Goal: Task Accomplishment & Management: Complete application form

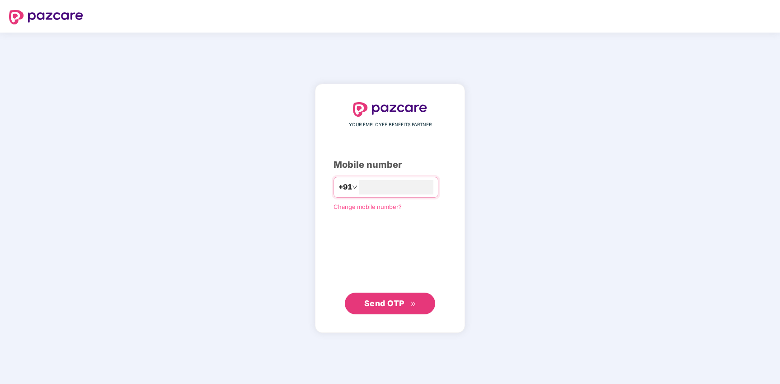
type input "**********"
click at [394, 309] on span "Send OTP" at bounding box center [390, 303] width 52 height 13
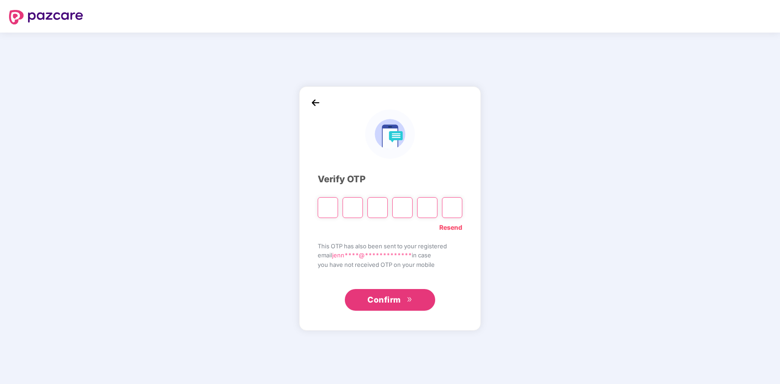
type input "*"
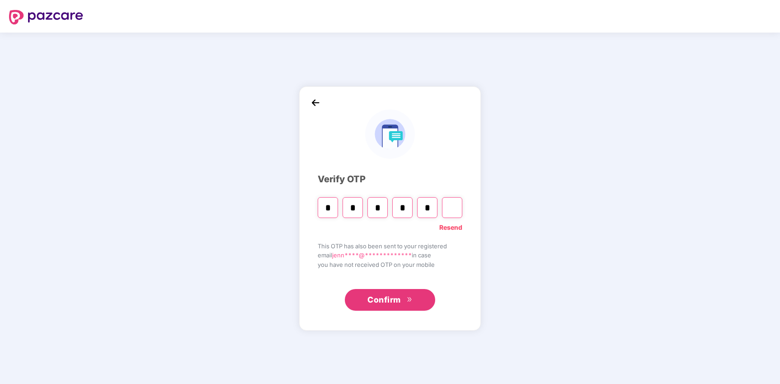
type input "*"
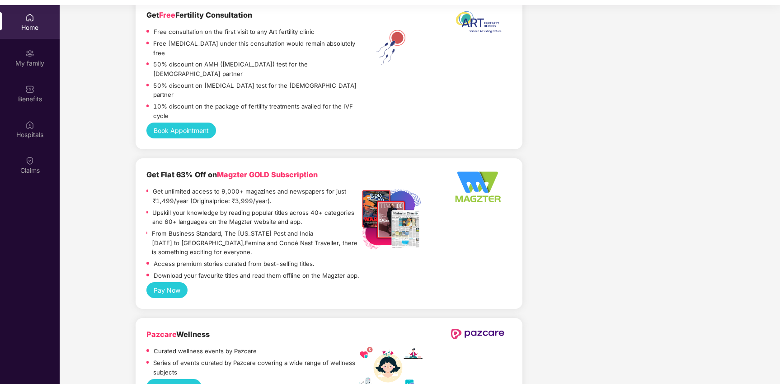
scroll to position [51, 0]
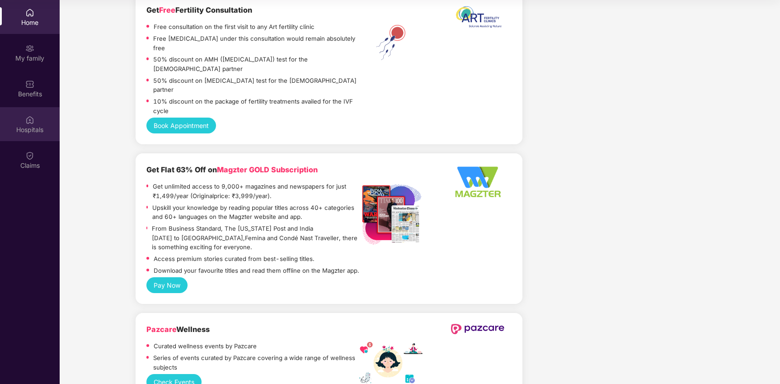
click at [31, 133] on div "Hospitals" at bounding box center [30, 129] width 60 height 9
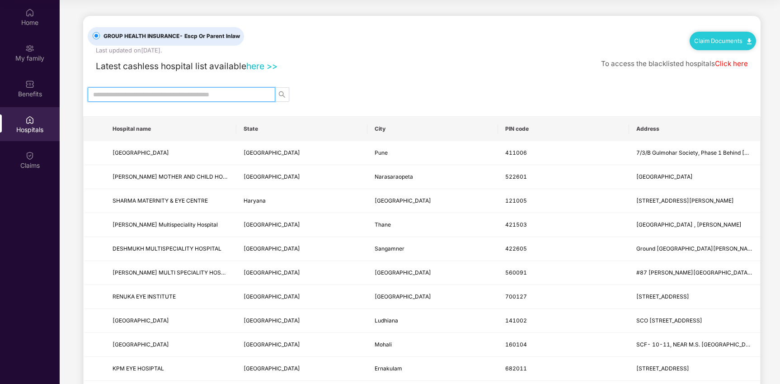
click at [217, 95] on input "text" at bounding box center [177, 94] width 169 height 10
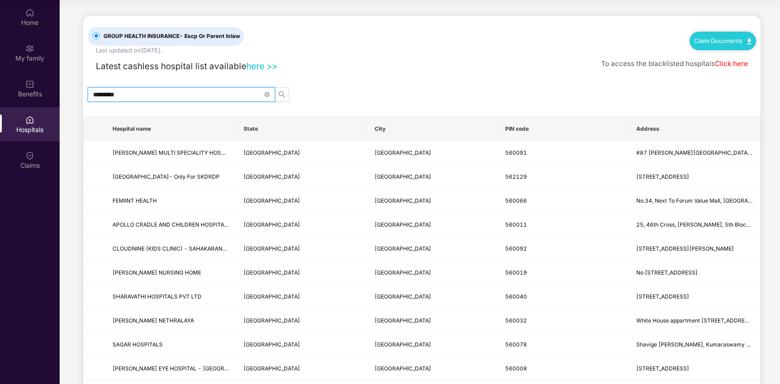
type input "*********"
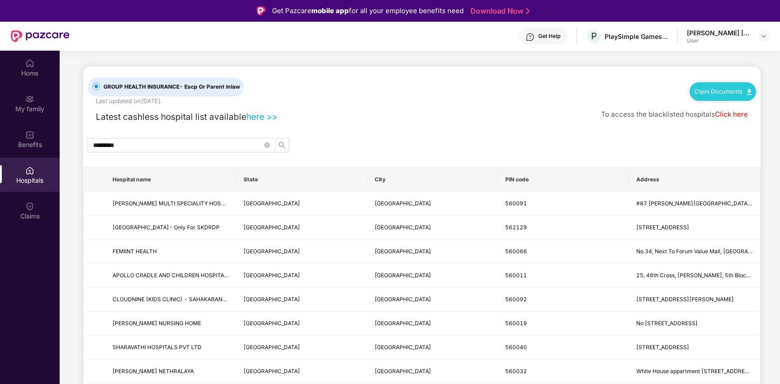
click at [732, 111] on link "Click here" at bounding box center [731, 114] width 33 height 9
click at [39, 136] on div "Benefits" at bounding box center [30, 139] width 60 height 34
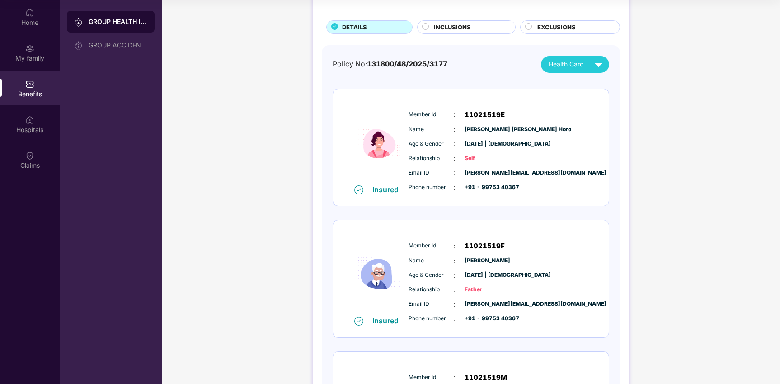
scroll to position [45, 0]
click at [598, 64] on img at bounding box center [599, 65] width 16 height 16
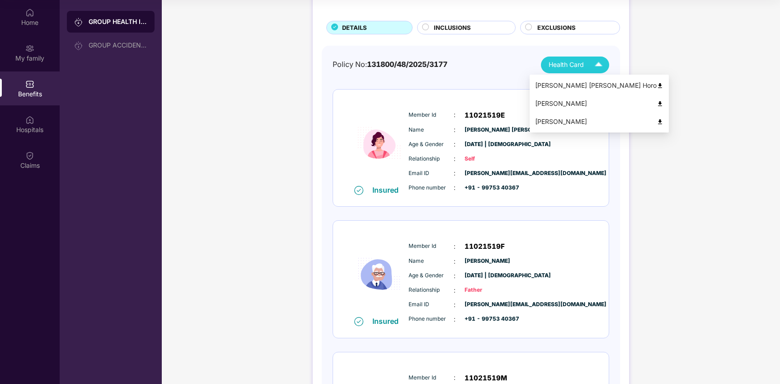
click at [598, 64] on img at bounding box center [599, 65] width 16 height 16
click at [562, 64] on span "Health Card" at bounding box center [566, 65] width 35 height 10
click at [619, 43] on div "GROUP HEALTH INSURANCE DETAILS INCLUSIONS EXCLUSIONS Policy No: 131800/48/2025/…" at bounding box center [471, 238] width 316 height 548
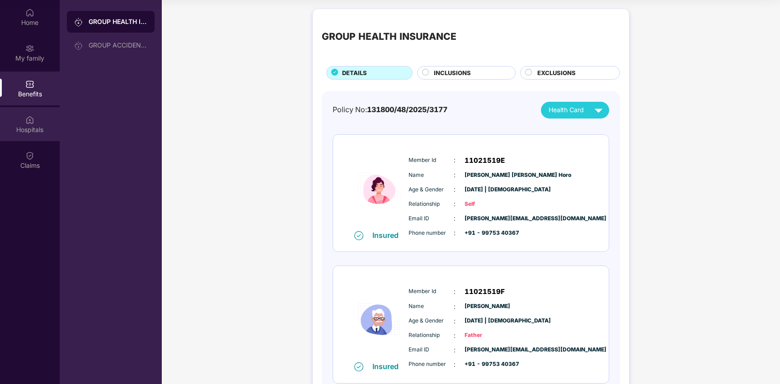
click at [28, 131] on div "Hospitals" at bounding box center [30, 129] width 60 height 9
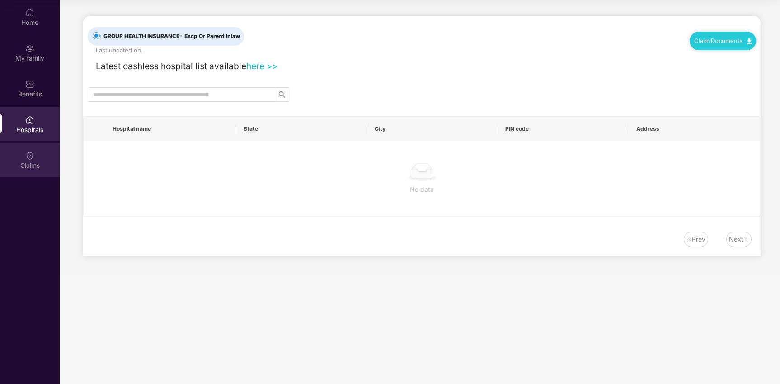
click at [30, 161] on div "Claims" at bounding box center [30, 165] width 60 height 9
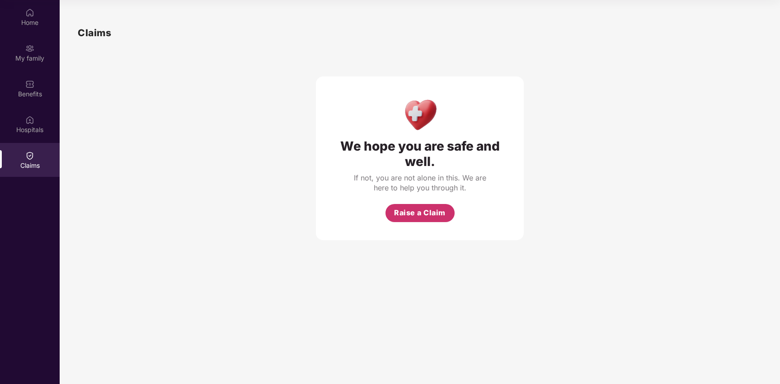
click at [398, 210] on span "Raise a Claim" at bounding box center [420, 212] width 52 height 11
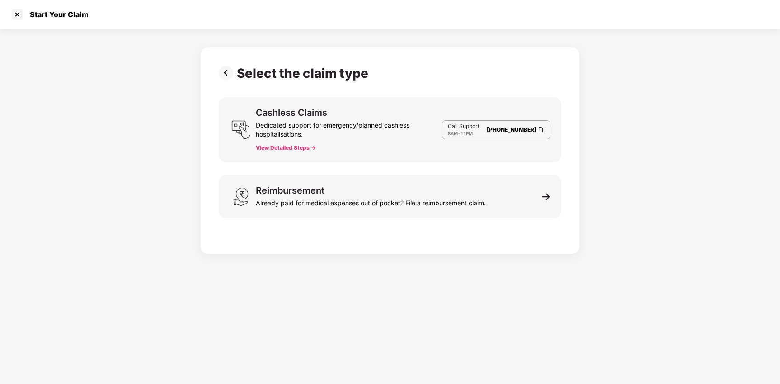
click at [305, 149] on button "View Detailed Steps ->" at bounding box center [286, 147] width 60 height 7
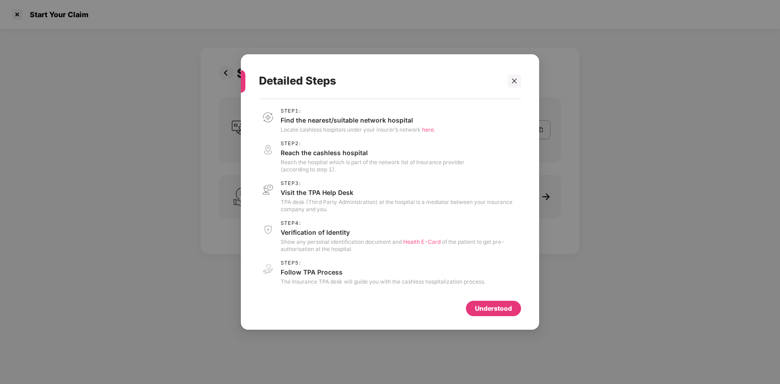
click at [517, 89] on div "Detailed Steps" at bounding box center [390, 80] width 262 height 35
click at [517, 84] on div at bounding box center [514, 81] width 14 height 14
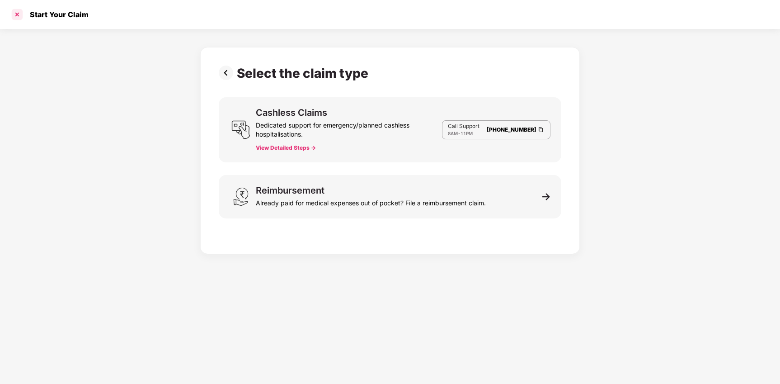
click at [18, 14] on div at bounding box center [17, 14] width 14 height 14
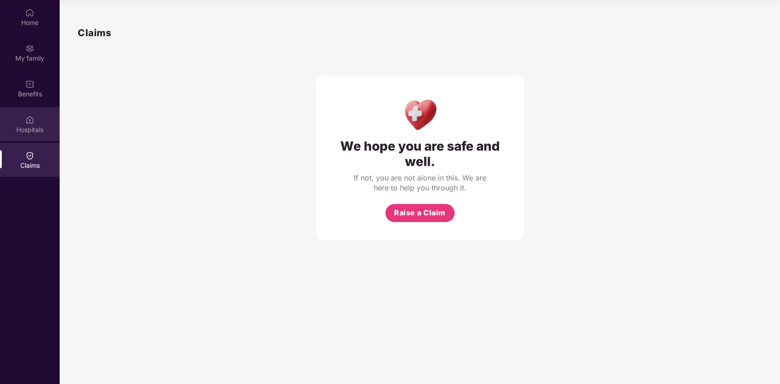
click at [40, 135] on div "Hospitals" at bounding box center [30, 124] width 60 height 34
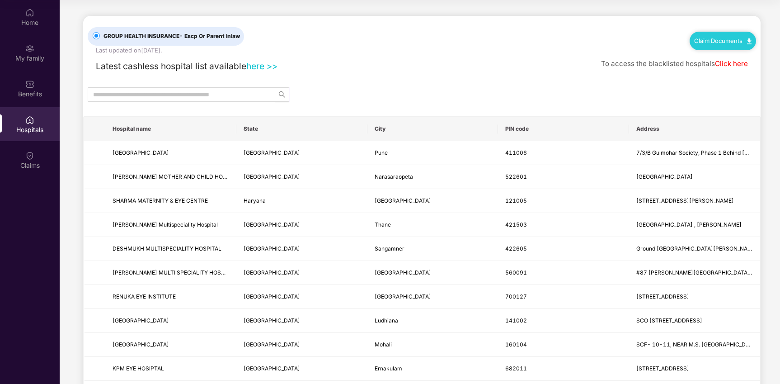
click at [263, 67] on link "here >>" at bounding box center [261, 66] width 31 height 11
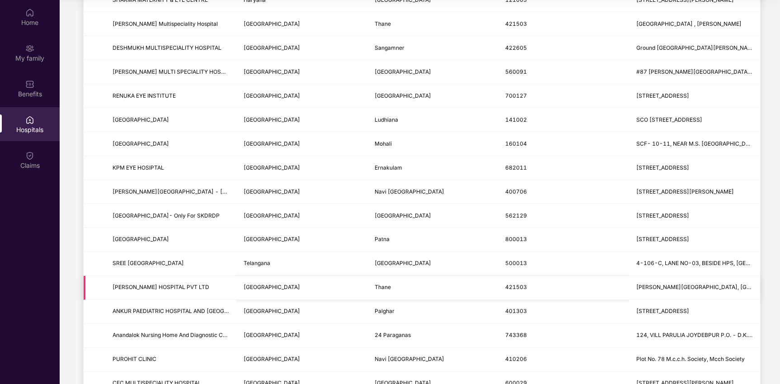
scroll to position [0, 0]
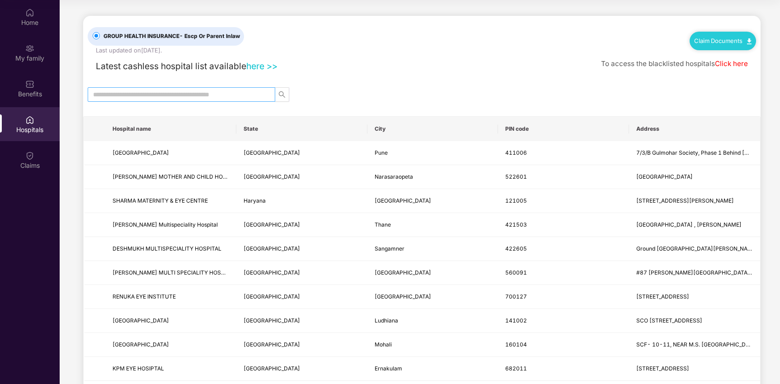
click at [138, 98] on input "text" at bounding box center [177, 94] width 169 height 10
drag, startPoint x: 105, startPoint y: 94, endPoint x: 69, endPoint y: 94, distance: 35.7
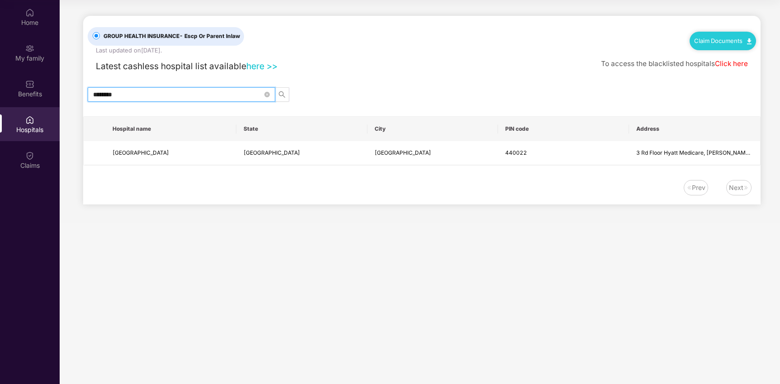
type input "********"
click at [23, 124] on div "Hospitals" at bounding box center [30, 124] width 60 height 34
click at [29, 124] on div "Hospitals" at bounding box center [30, 124] width 60 height 34
click at [266, 92] on icon "close-circle" at bounding box center [266, 94] width 5 height 5
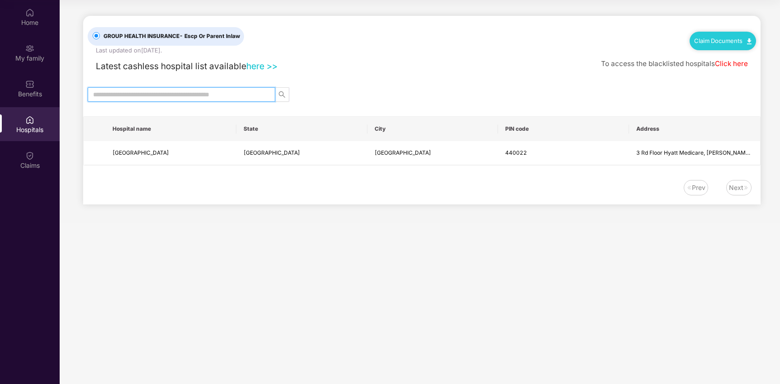
click at [25, 126] on div "Hospitals" at bounding box center [30, 129] width 60 height 9
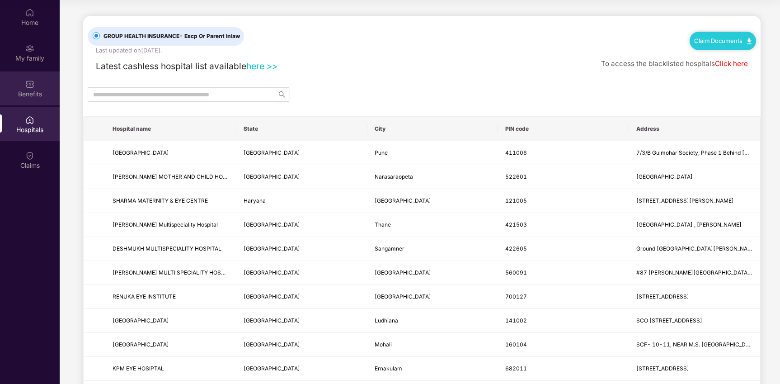
click at [29, 96] on div "Benefits" at bounding box center [30, 93] width 60 height 9
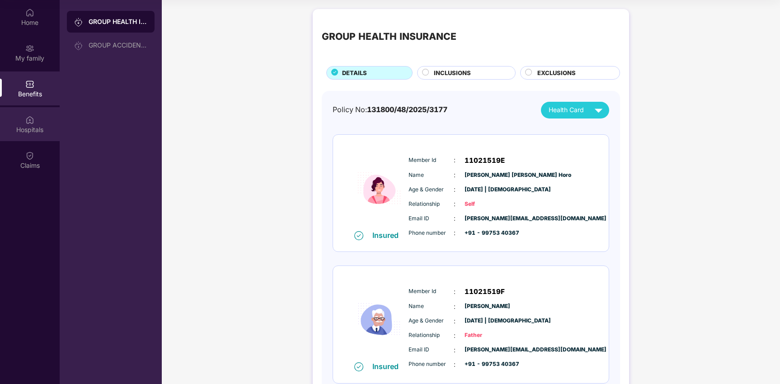
click at [29, 122] on img at bounding box center [29, 119] width 9 height 9
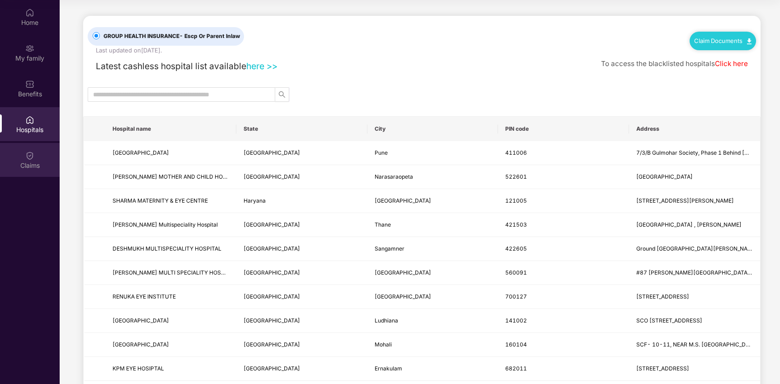
click at [24, 158] on div "Claims" at bounding box center [30, 160] width 60 height 34
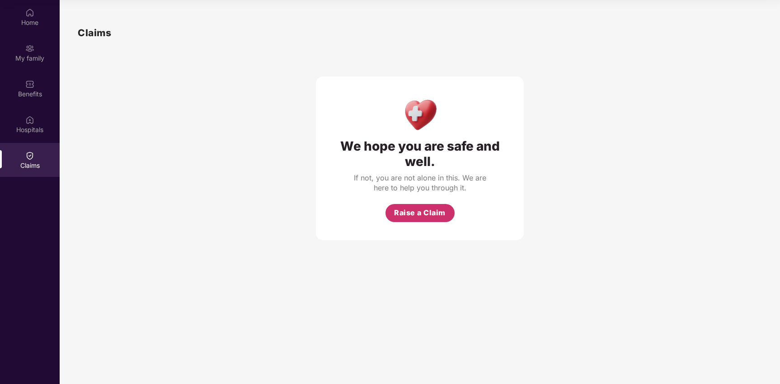
click at [410, 216] on span "Raise a Claim" at bounding box center [420, 212] width 52 height 11
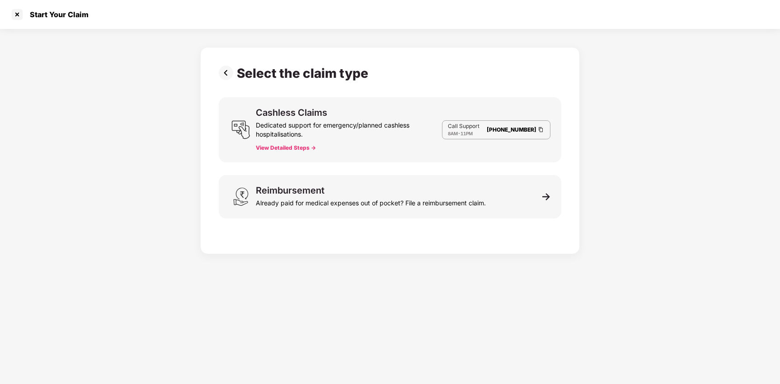
scroll to position [22, 0]
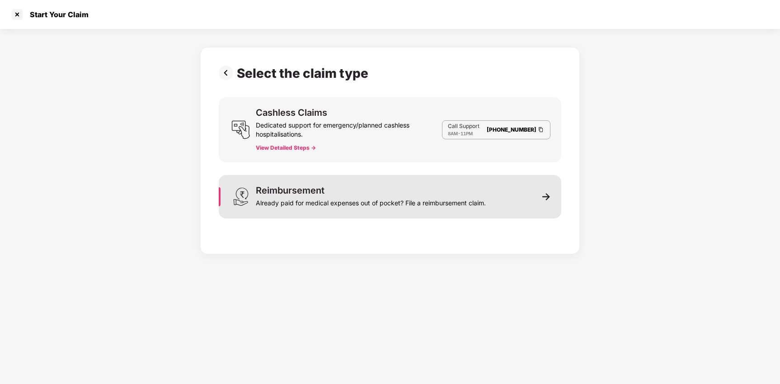
click at [413, 206] on div "Already paid for medical expenses out of pocket? File a reimbursement claim." at bounding box center [371, 201] width 230 height 13
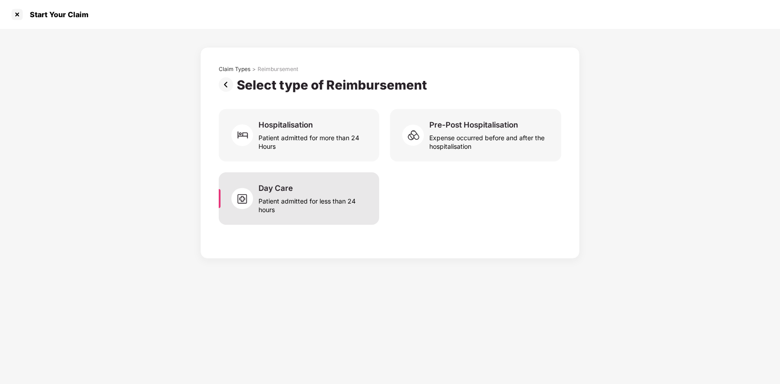
click at [358, 203] on div "Patient admitted for less than 24 hours" at bounding box center [313, 203] width 110 height 21
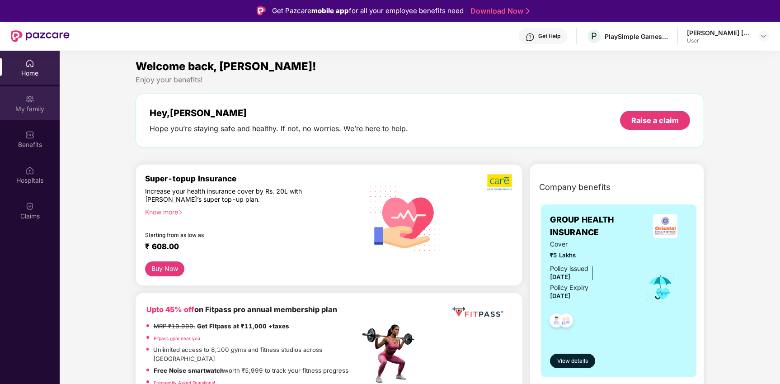
click at [28, 97] on img at bounding box center [29, 98] width 9 height 9
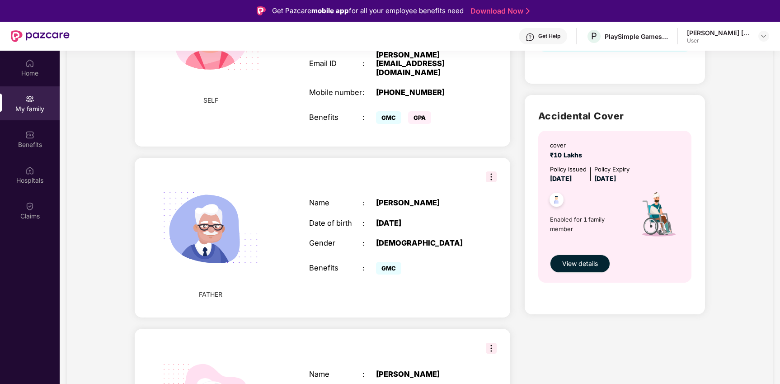
scroll to position [248, 0]
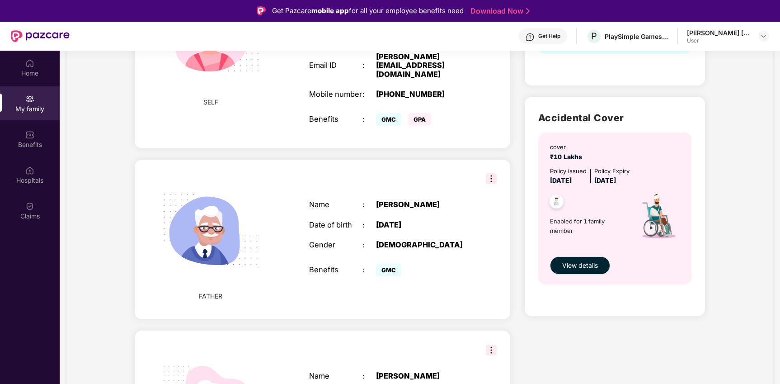
click at [417, 113] on span "GPA" at bounding box center [419, 119] width 23 height 13
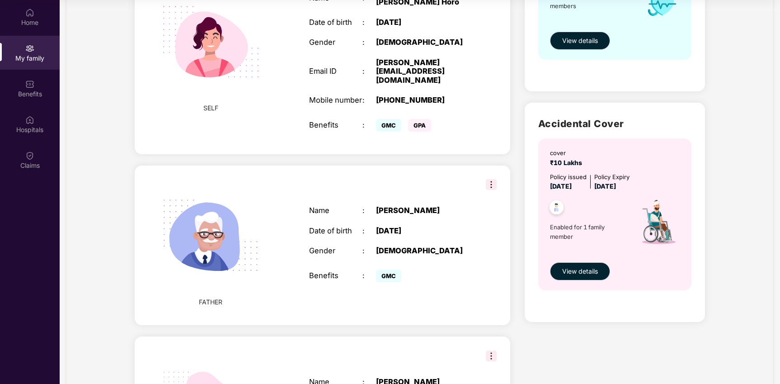
scroll to position [210, 0]
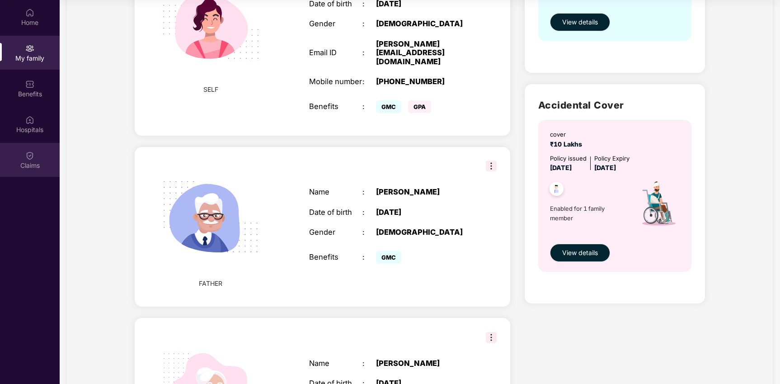
click at [35, 149] on div "Claims" at bounding box center [30, 160] width 60 height 34
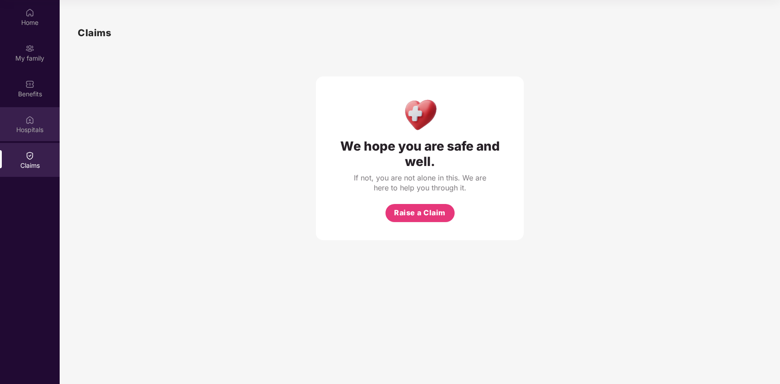
click at [34, 126] on div "Hospitals" at bounding box center [30, 129] width 60 height 9
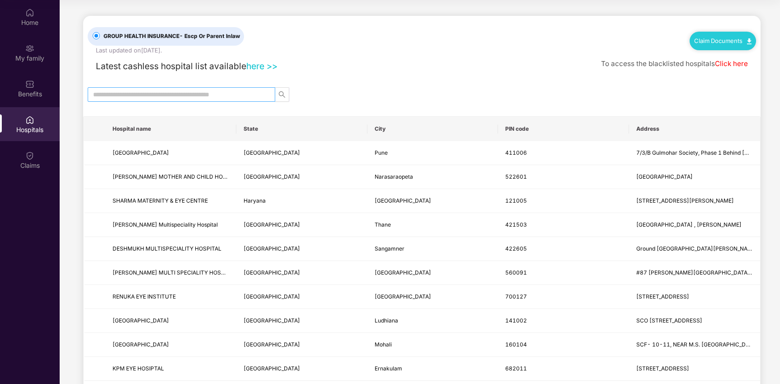
click at [203, 95] on input "text" at bounding box center [177, 94] width 169 height 10
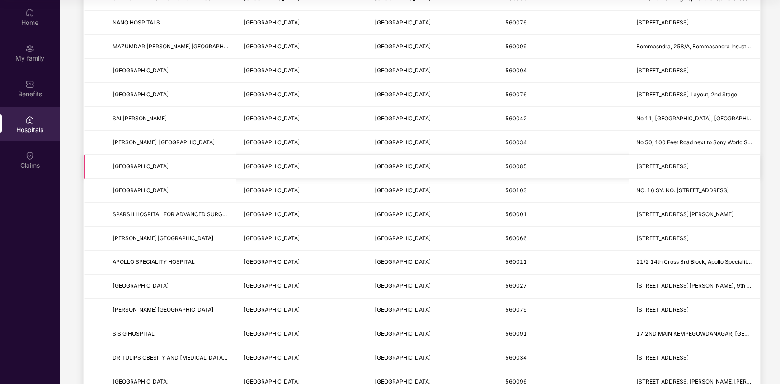
scroll to position [689, 0]
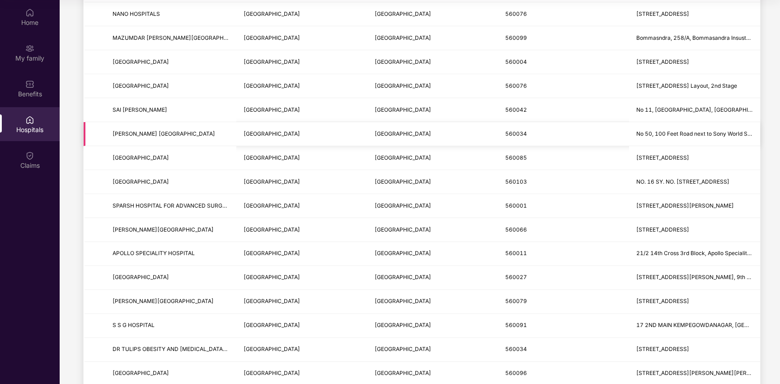
type input "*********"
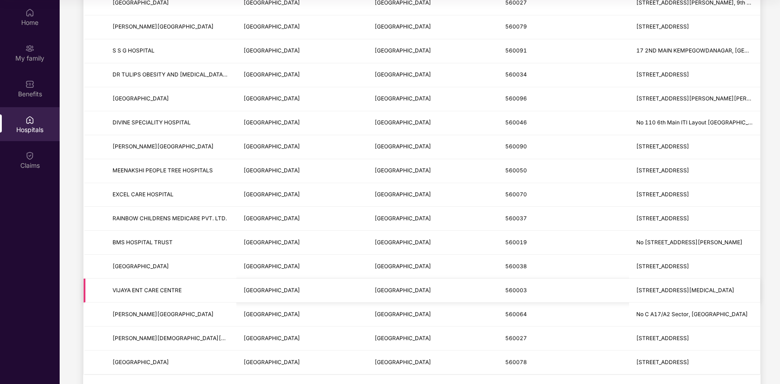
scroll to position [1011, 0]
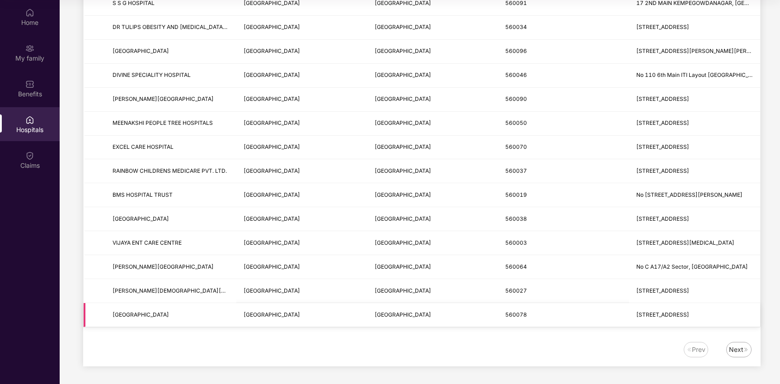
click at [154, 317] on span "[GEOGRAPHIC_DATA]" at bounding box center [171, 314] width 117 height 9
click at [194, 308] on td "[GEOGRAPHIC_DATA]" at bounding box center [170, 315] width 131 height 24
click at [193, 308] on td "[GEOGRAPHIC_DATA]" at bounding box center [170, 315] width 131 height 24
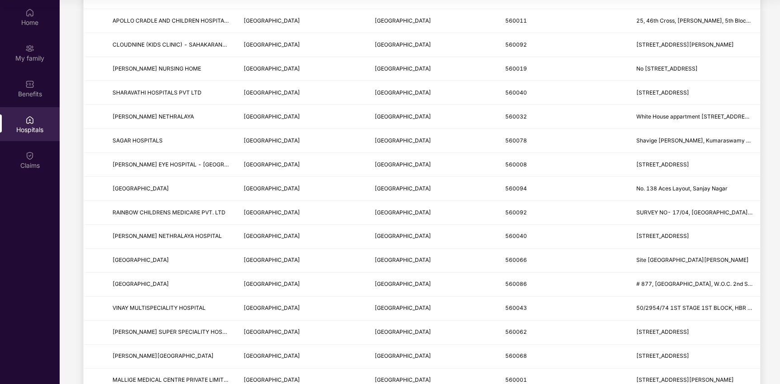
scroll to position [0, 0]
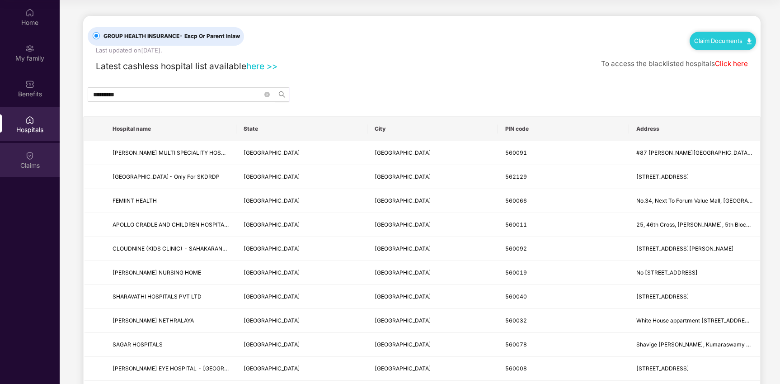
click at [39, 145] on div "Claims" at bounding box center [30, 160] width 60 height 34
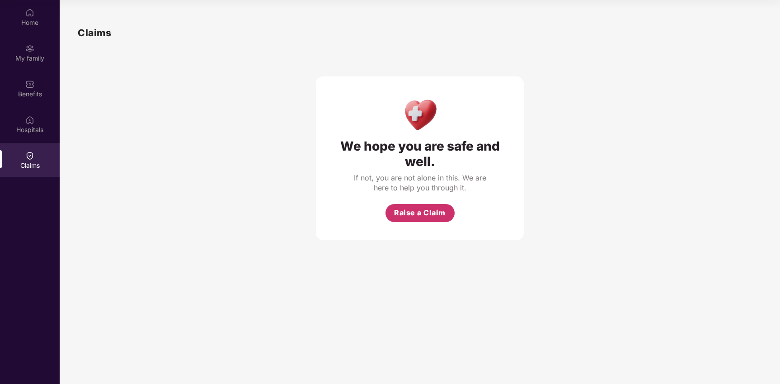
click at [427, 216] on span "Raise a Claim" at bounding box center [420, 212] width 52 height 11
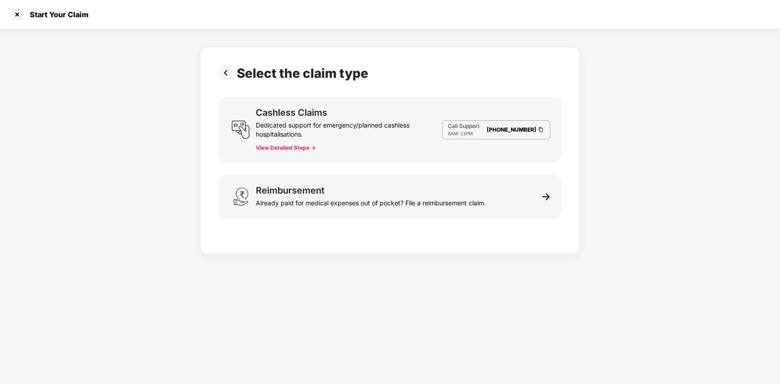
scroll to position [22, 0]
click at [300, 149] on button "View Detailed Steps ->" at bounding box center [286, 147] width 60 height 7
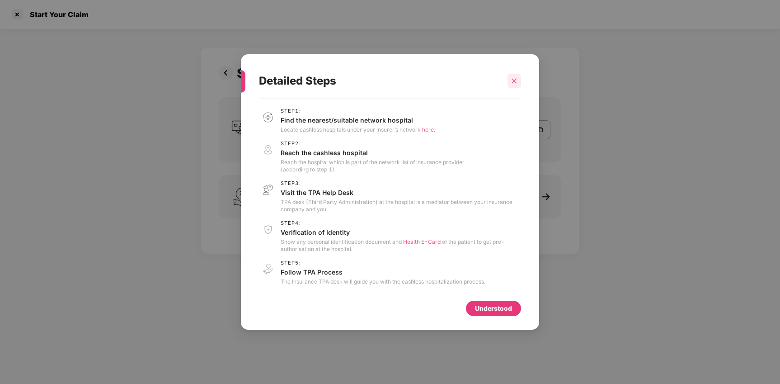
click at [514, 84] on div at bounding box center [514, 81] width 14 height 14
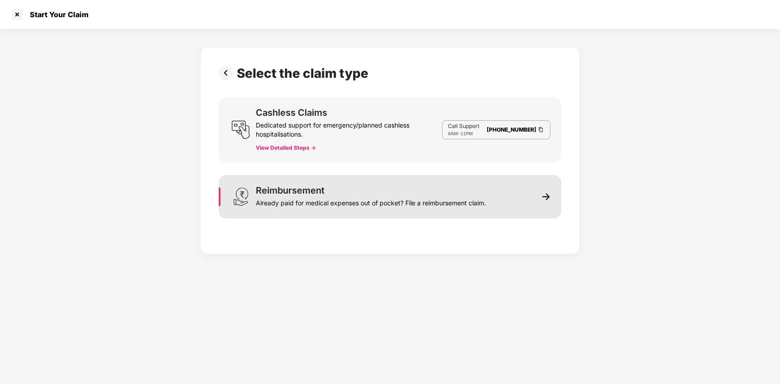
click at [272, 199] on div "Already paid for medical expenses out of pocket? File a reimbursement claim." at bounding box center [371, 201] width 230 height 13
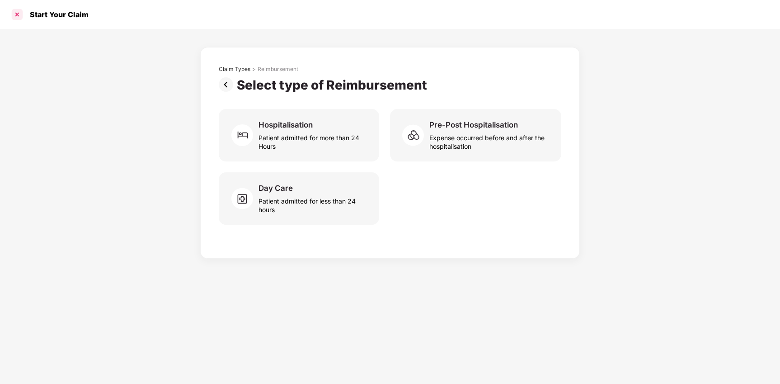
click at [15, 17] on div at bounding box center [17, 14] width 14 height 14
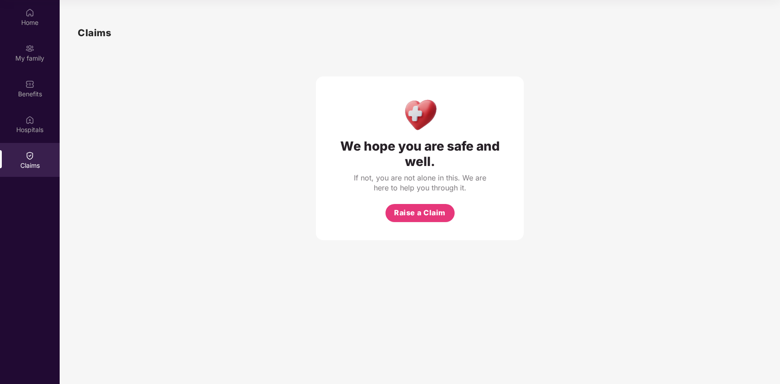
click at [35, 106] on div "Home My family Benefits Hospitals Claims" at bounding box center [30, 89] width 60 height 178
click at [35, 83] on div "Benefits" at bounding box center [30, 88] width 60 height 34
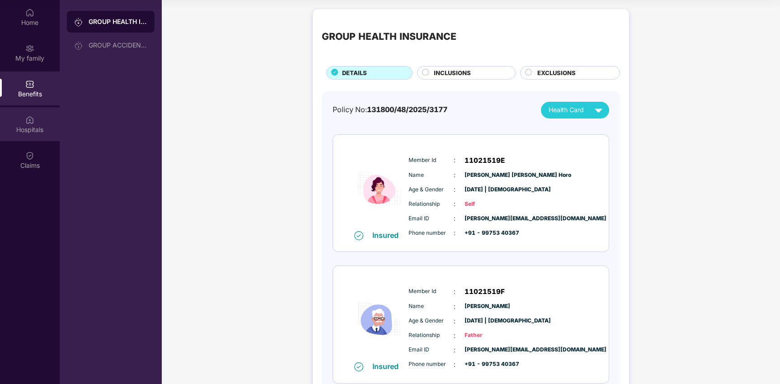
click at [37, 119] on div "Hospitals" at bounding box center [30, 124] width 60 height 34
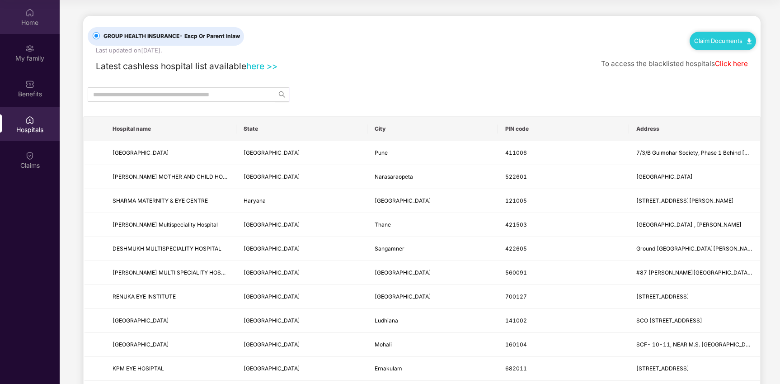
click at [36, 15] on div "Home" at bounding box center [30, 17] width 60 height 34
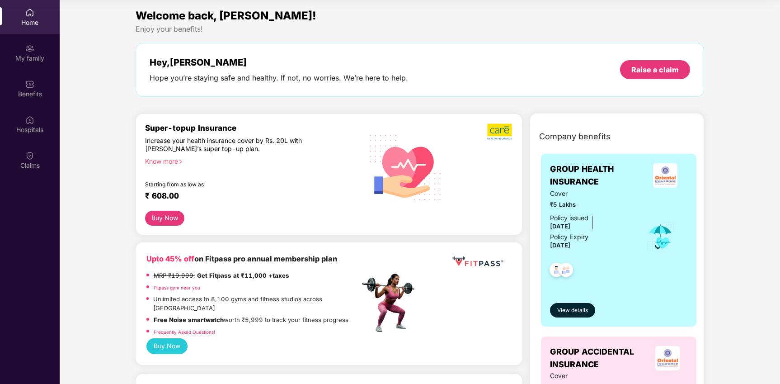
click at [41, 16] on div "Home" at bounding box center [30, 17] width 60 height 34
